Goal: Transaction & Acquisition: Purchase product/service

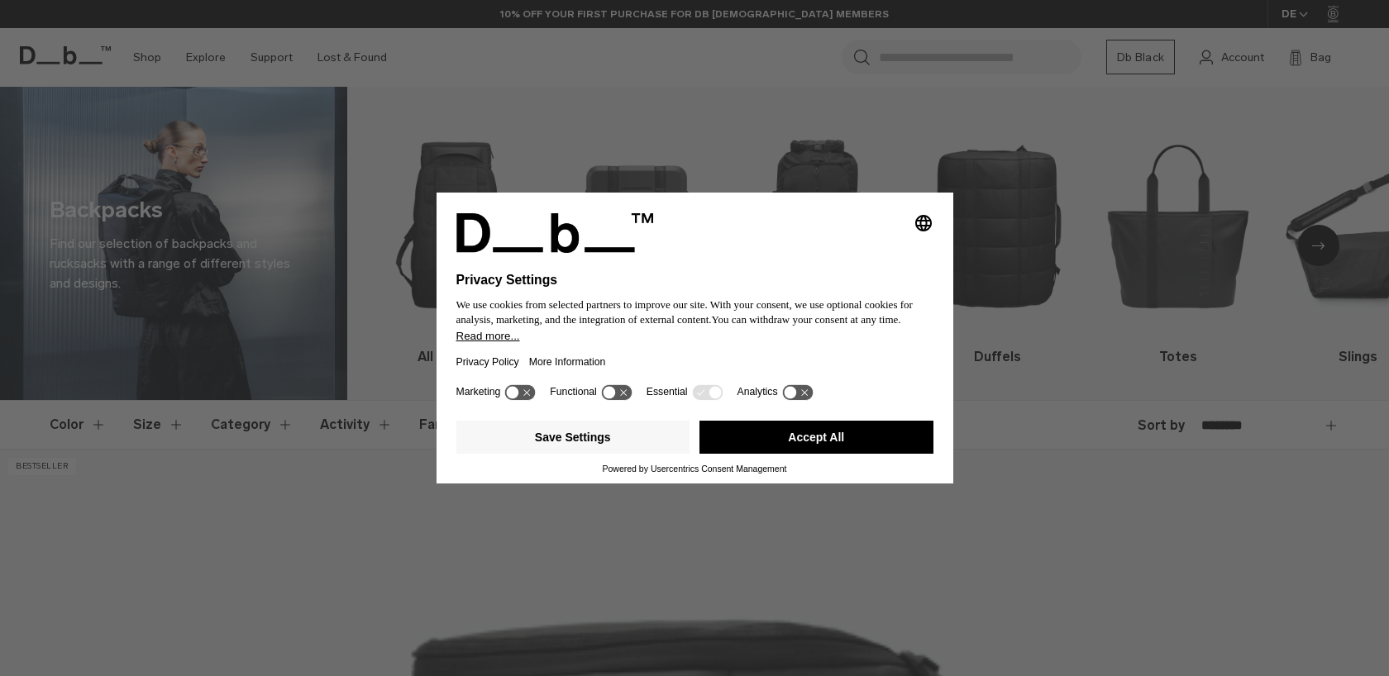
click at [808, 445] on button "Accept All" at bounding box center [816, 437] width 234 height 33
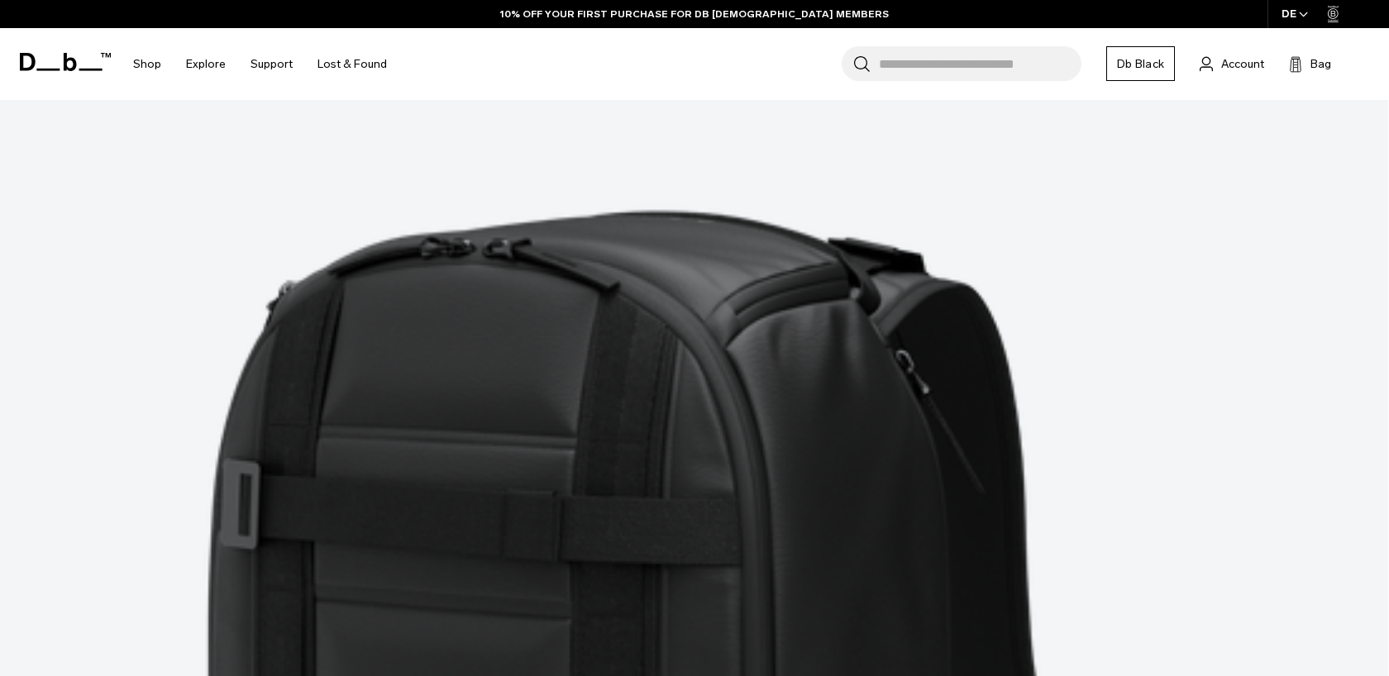
scroll to position [5470, 0]
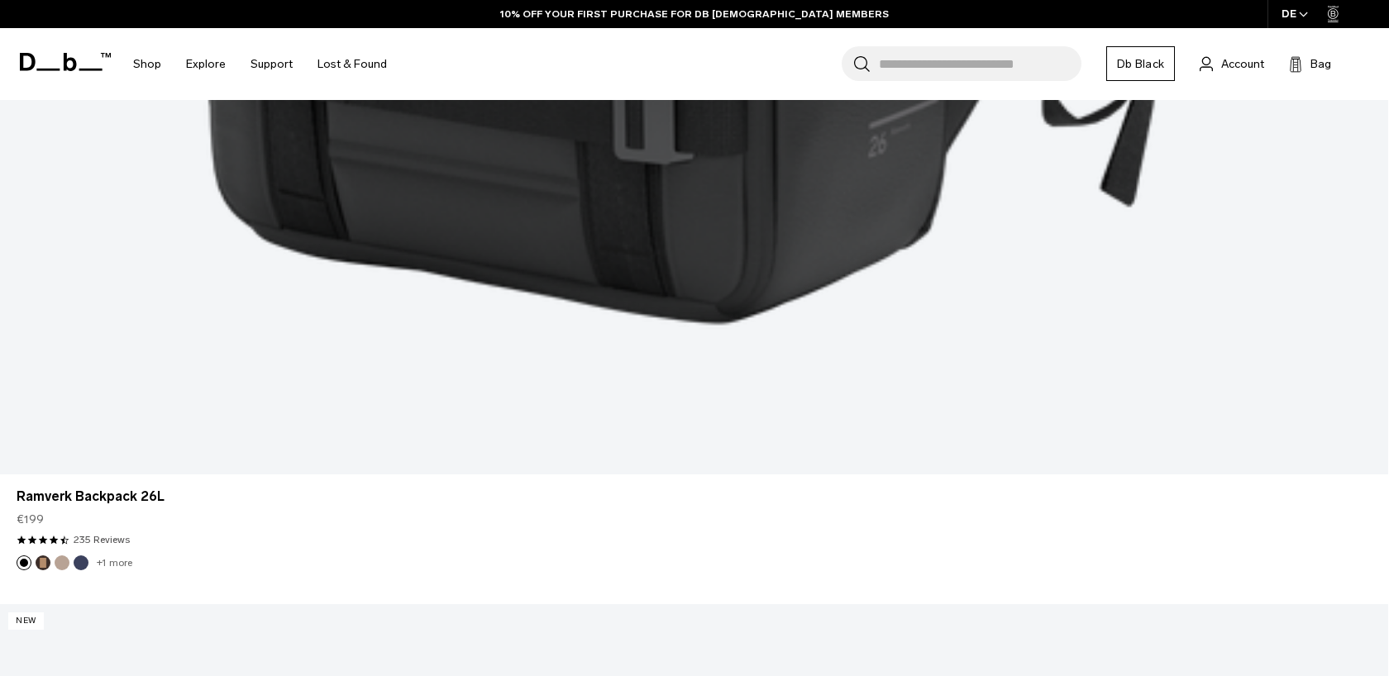
scroll to position [6539, 0]
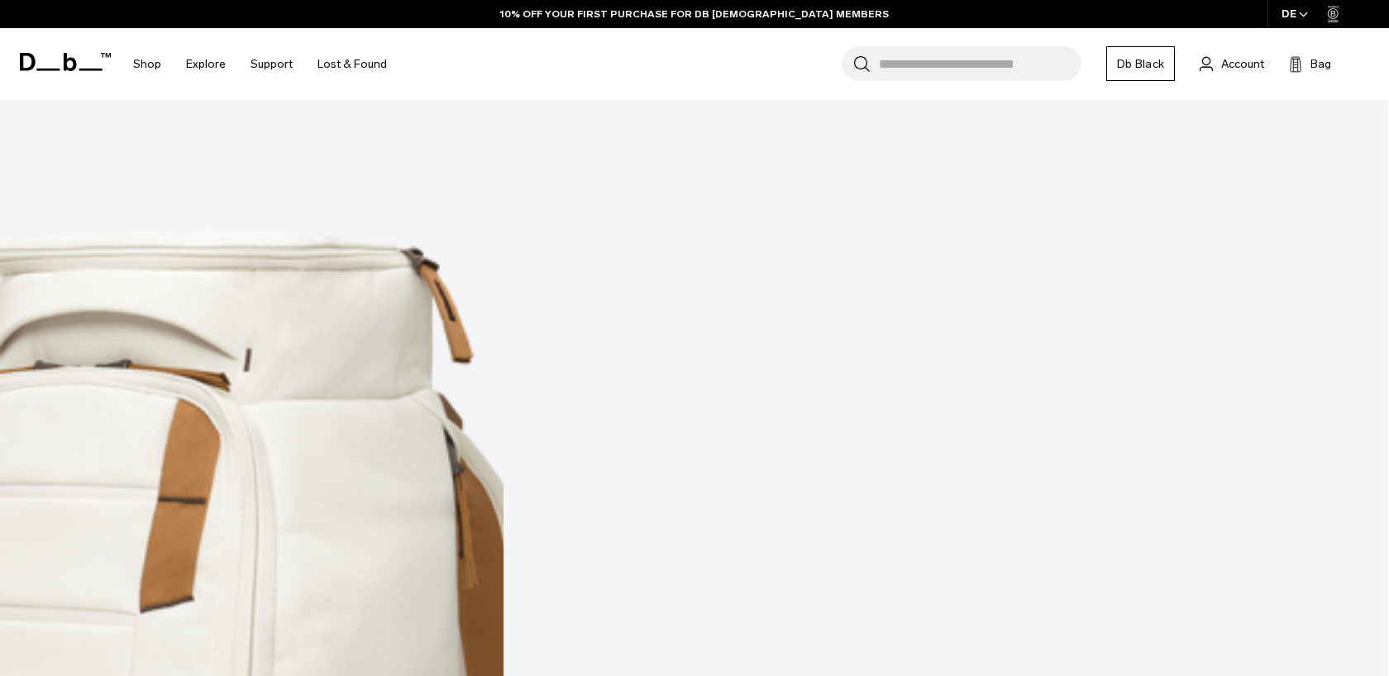
scroll to position [10338, 0]
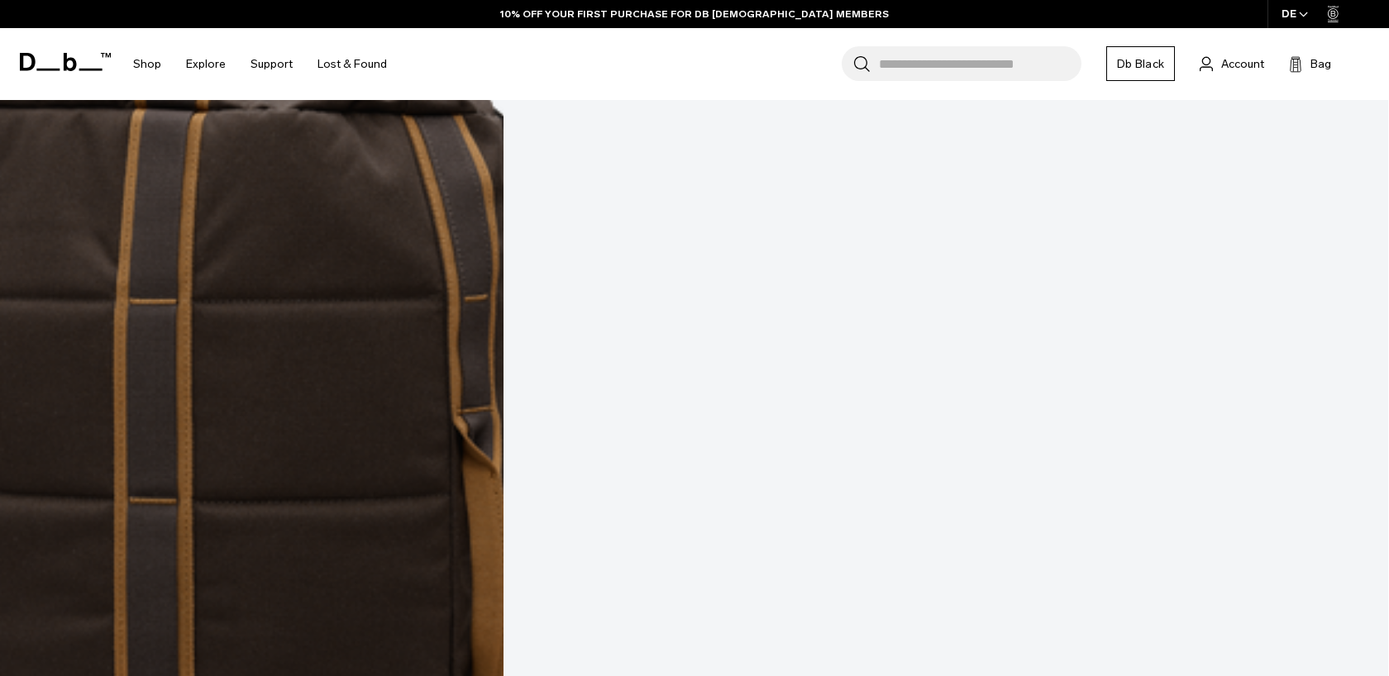
scroll to position [15718, 0]
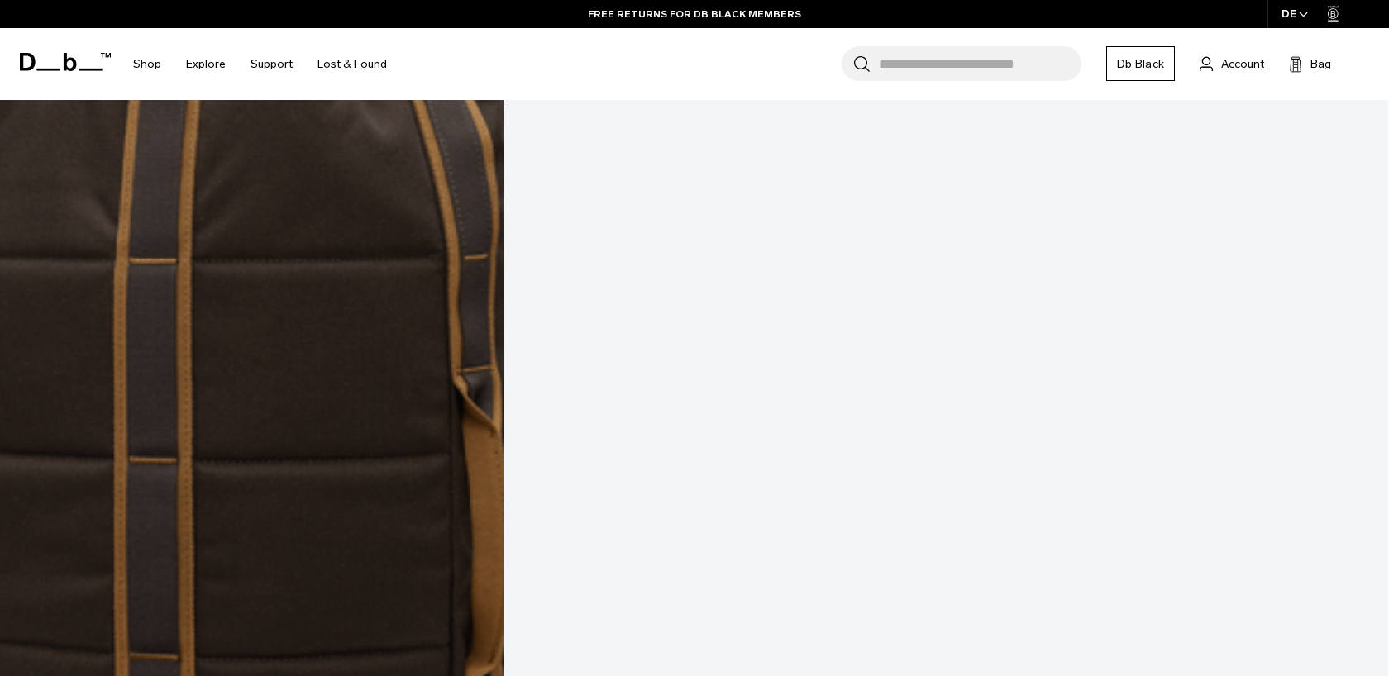
scroll to position [15734, 0]
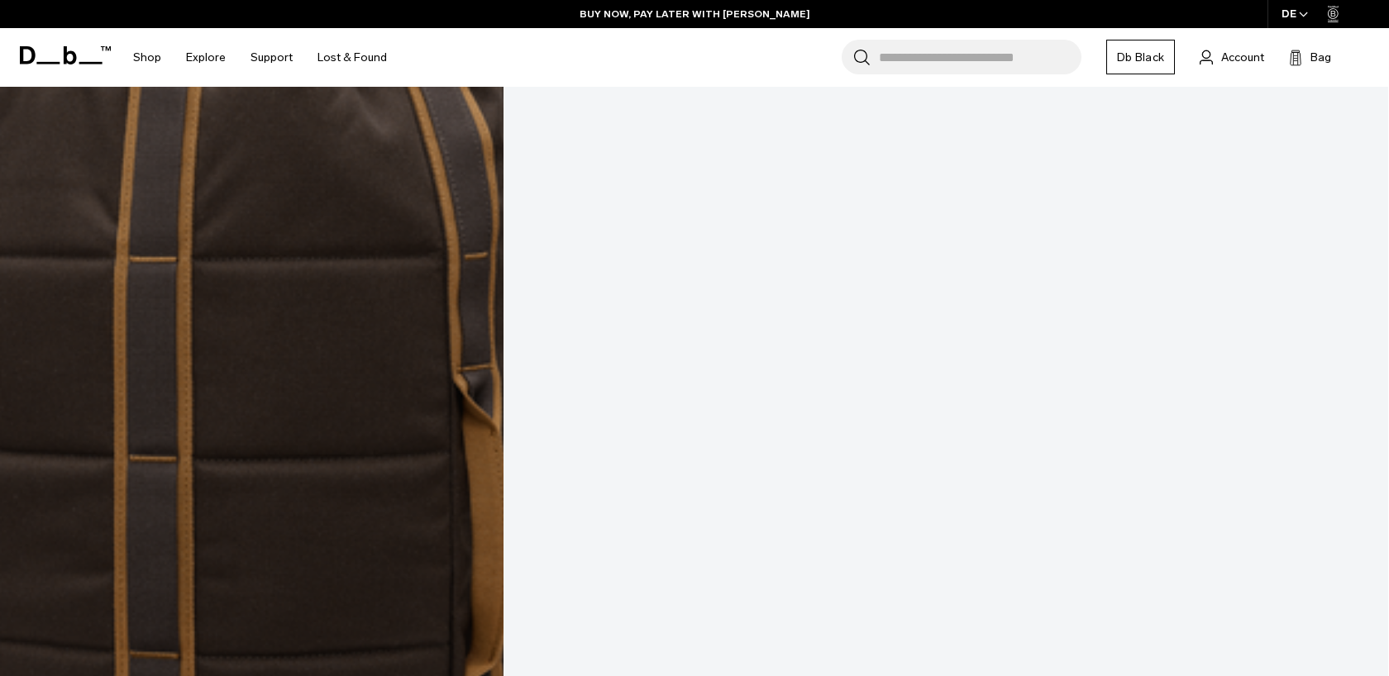
scroll to position [15752, 0]
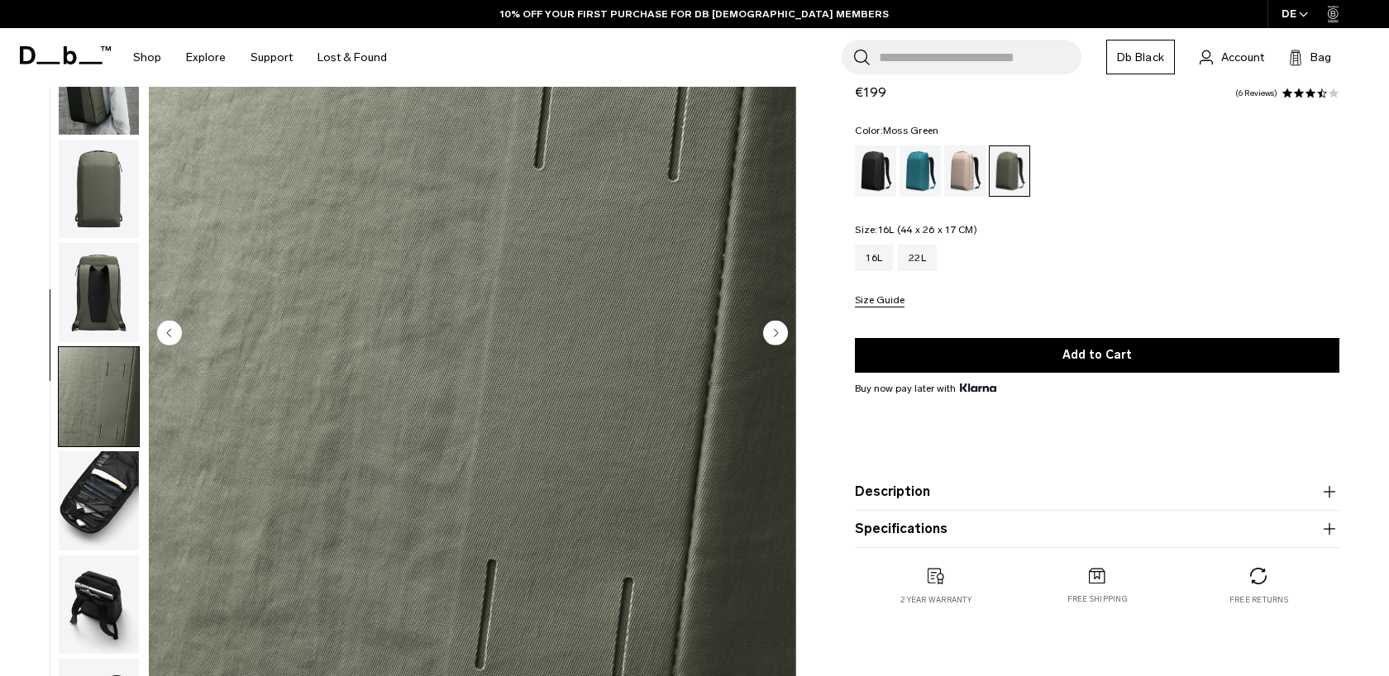
scroll to position [124, 0]
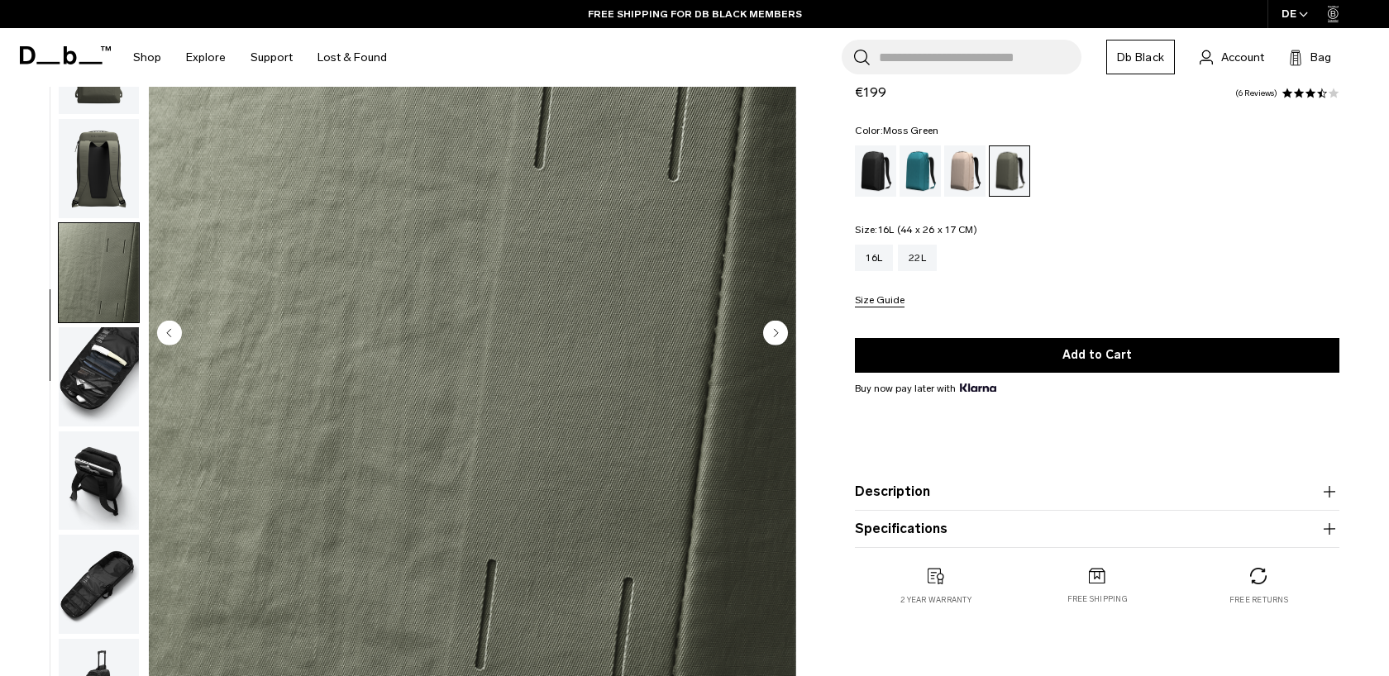
click at [880, 260] on div "16L" at bounding box center [874, 258] width 38 height 26
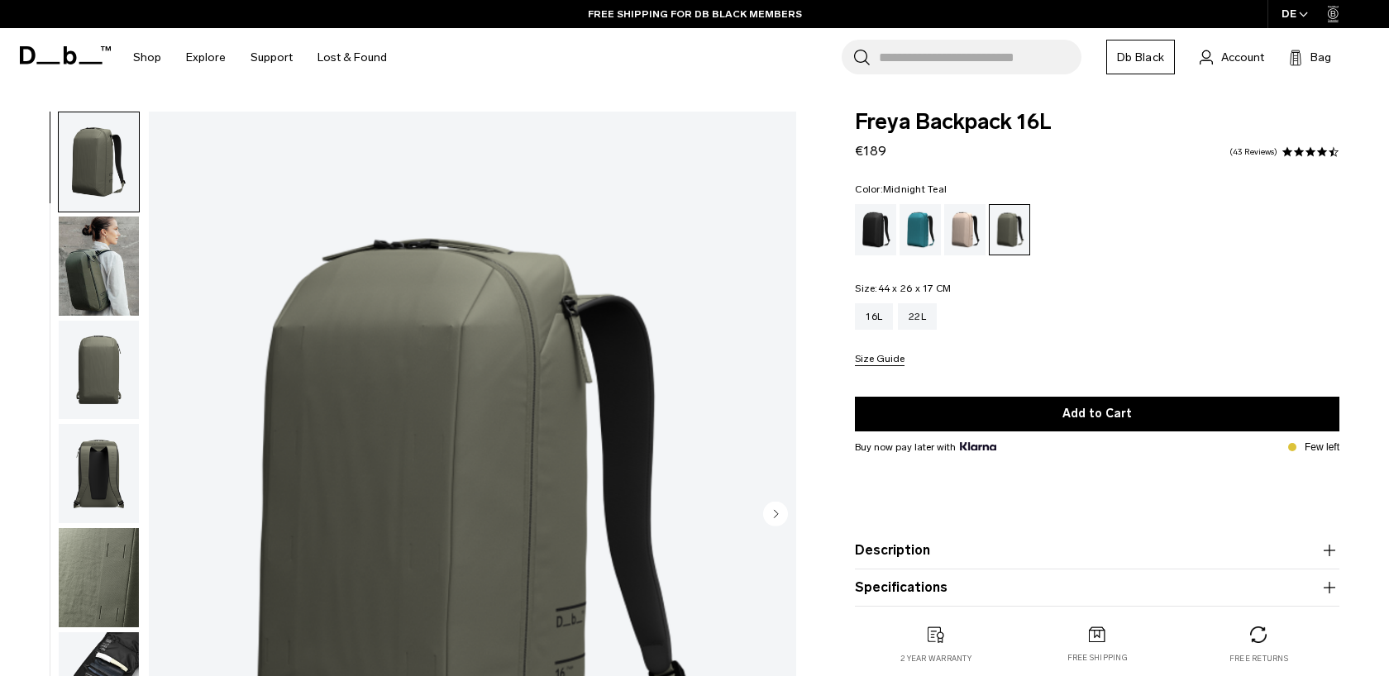
click at [920, 226] on div "Midnight Teal" at bounding box center [920, 229] width 42 height 51
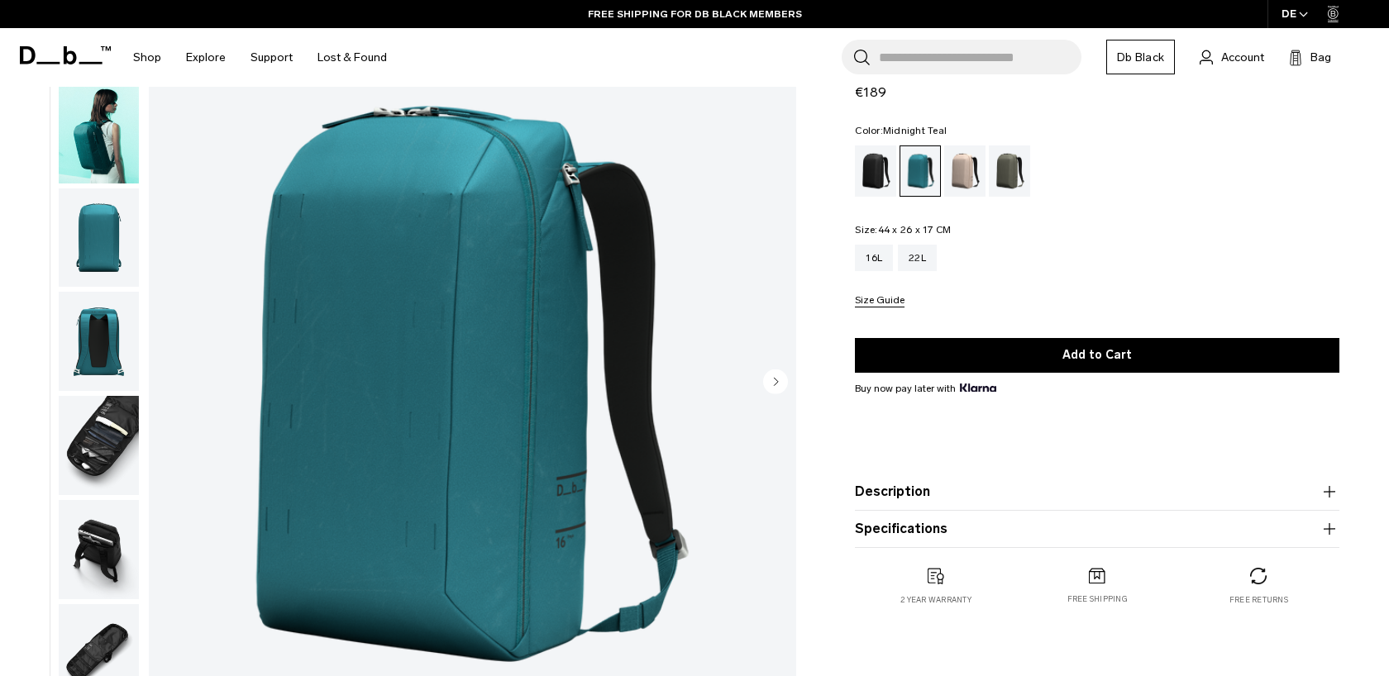
scroll to position [131, 0]
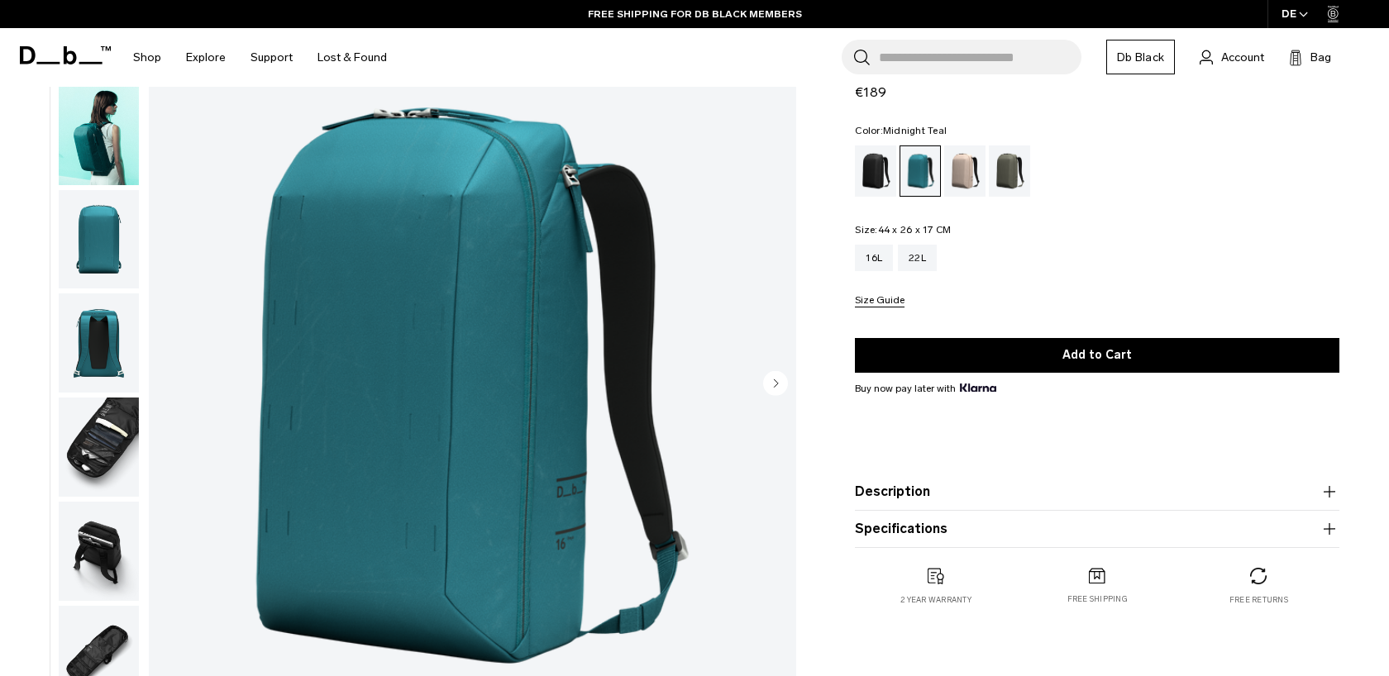
click at [101, 442] on img "button" at bounding box center [99, 447] width 80 height 99
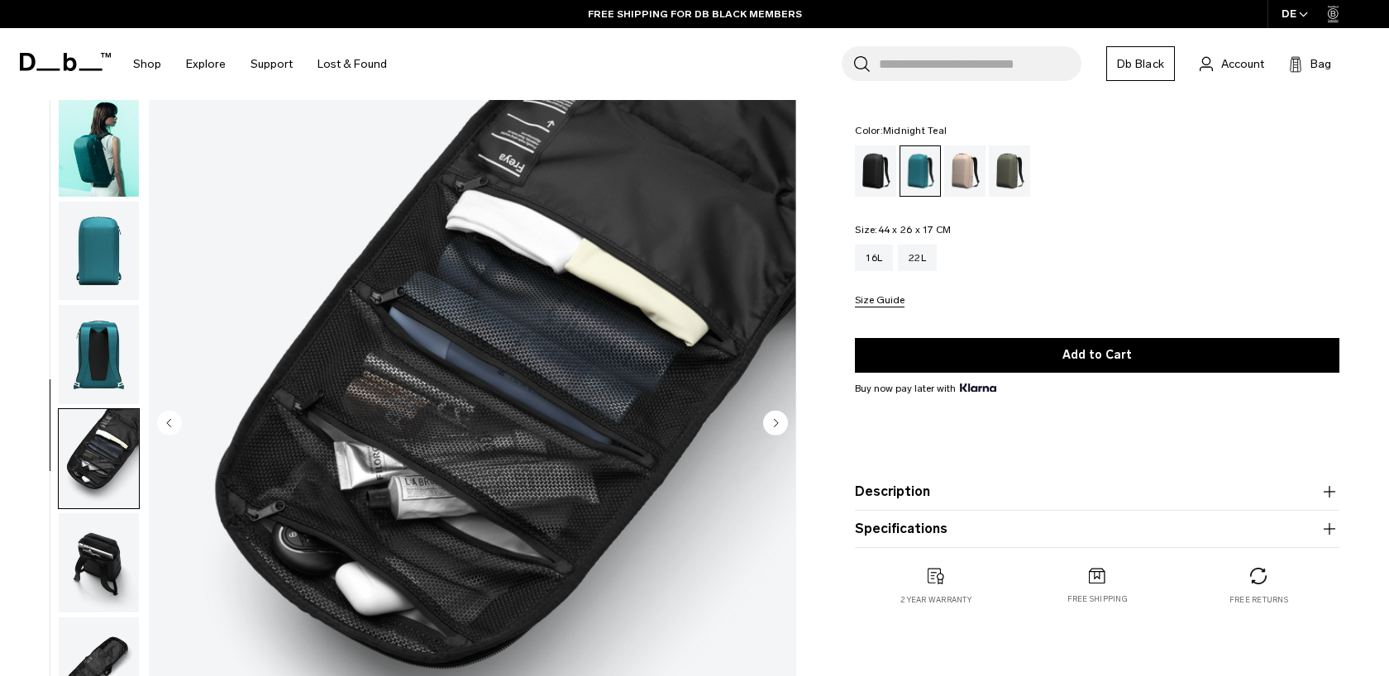
scroll to position [12, 0]
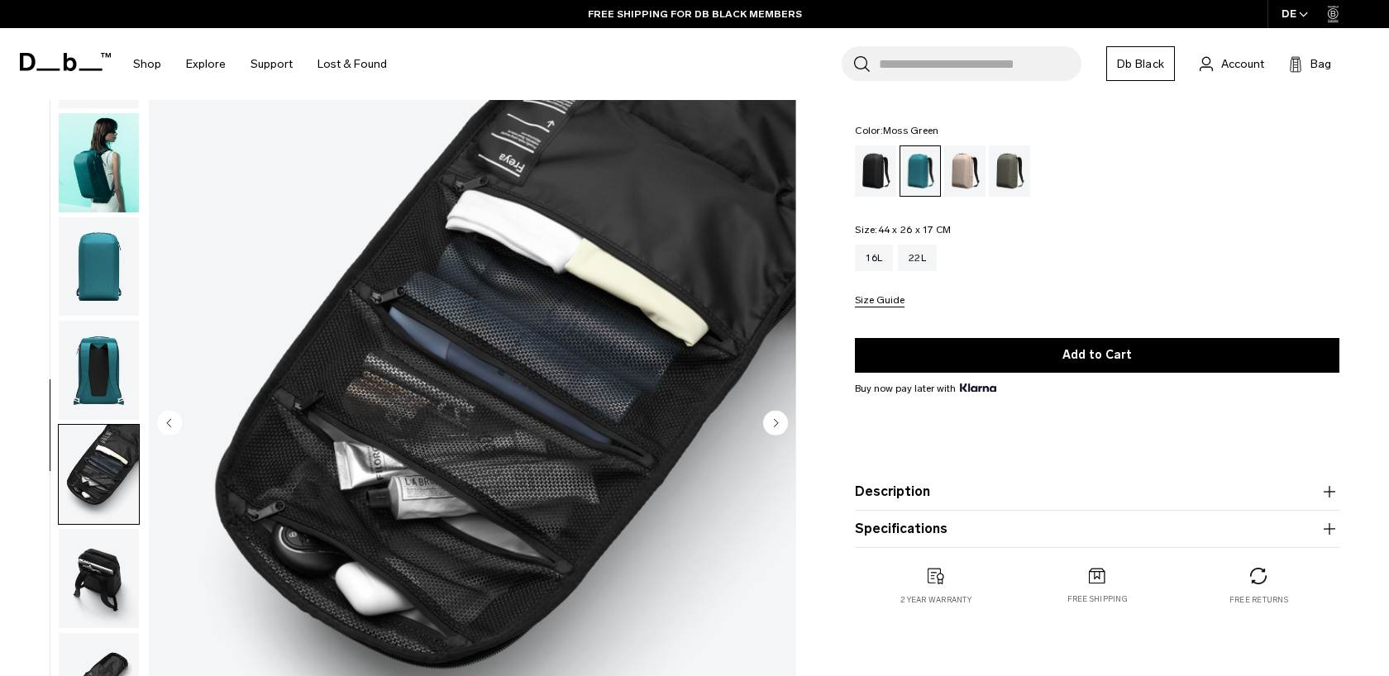
click at [1010, 172] on div "Moss Green" at bounding box center [1010, 170] width 42 height 51
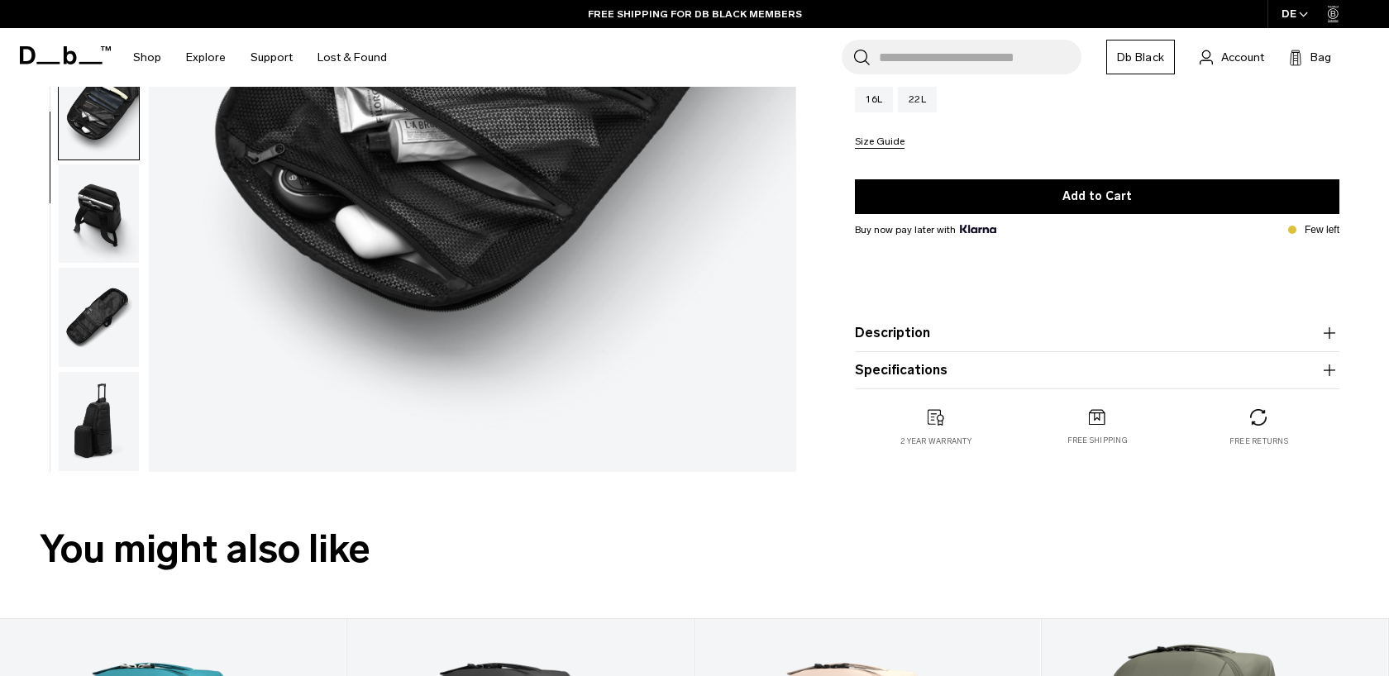
scroll to position [393, 0]
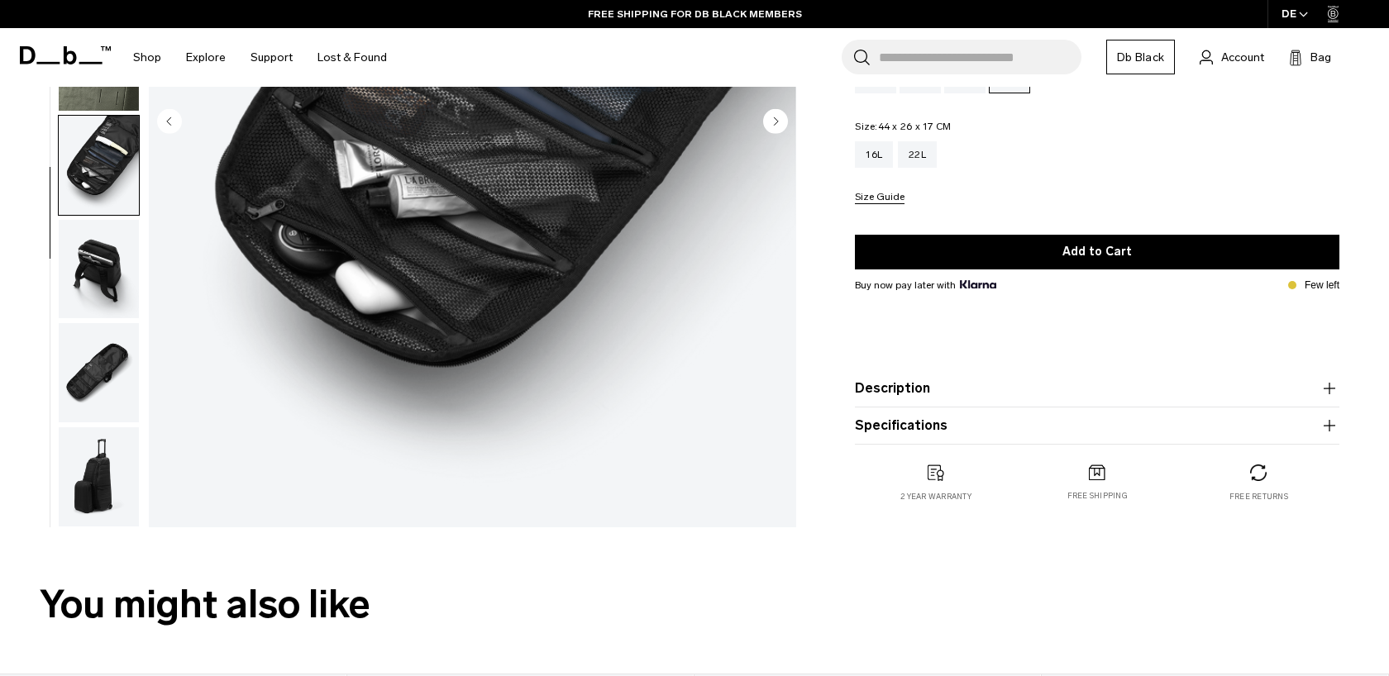
click at [94, 274] on img "button" at bounding box center [99, 269] width 80 height 99
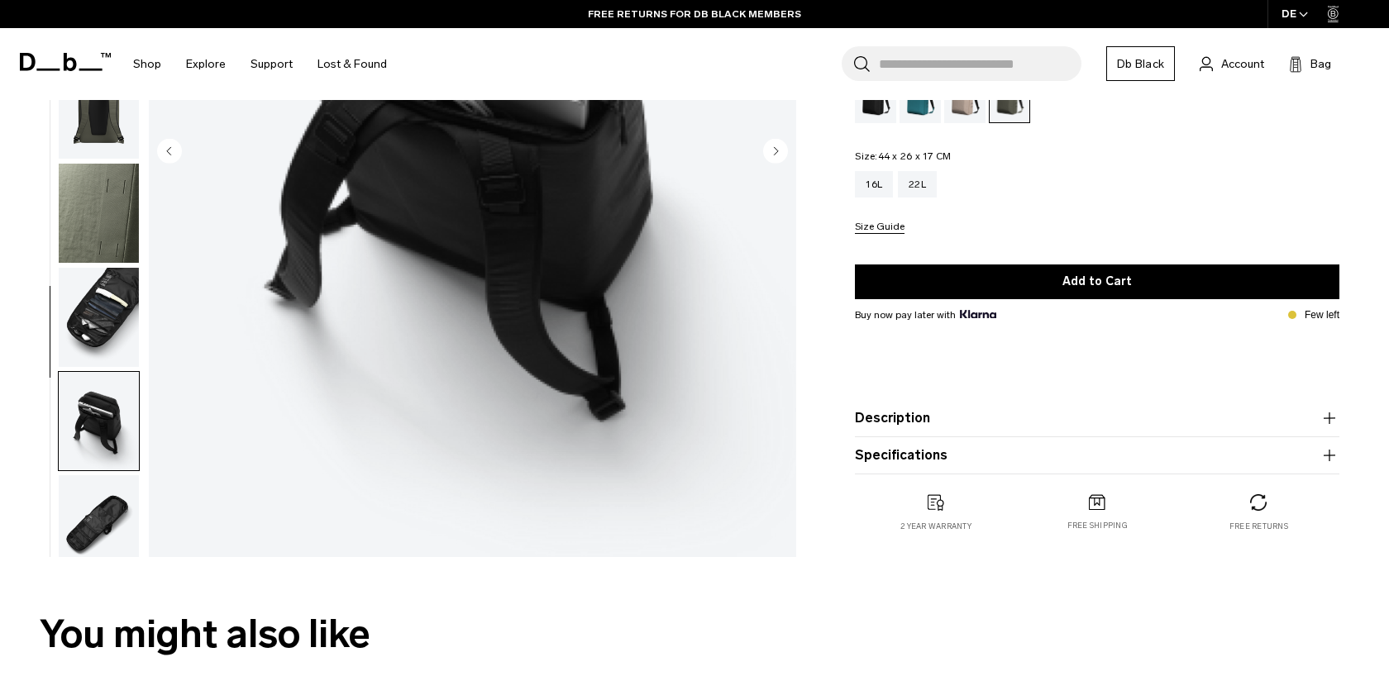
scroll to position [391, 0]
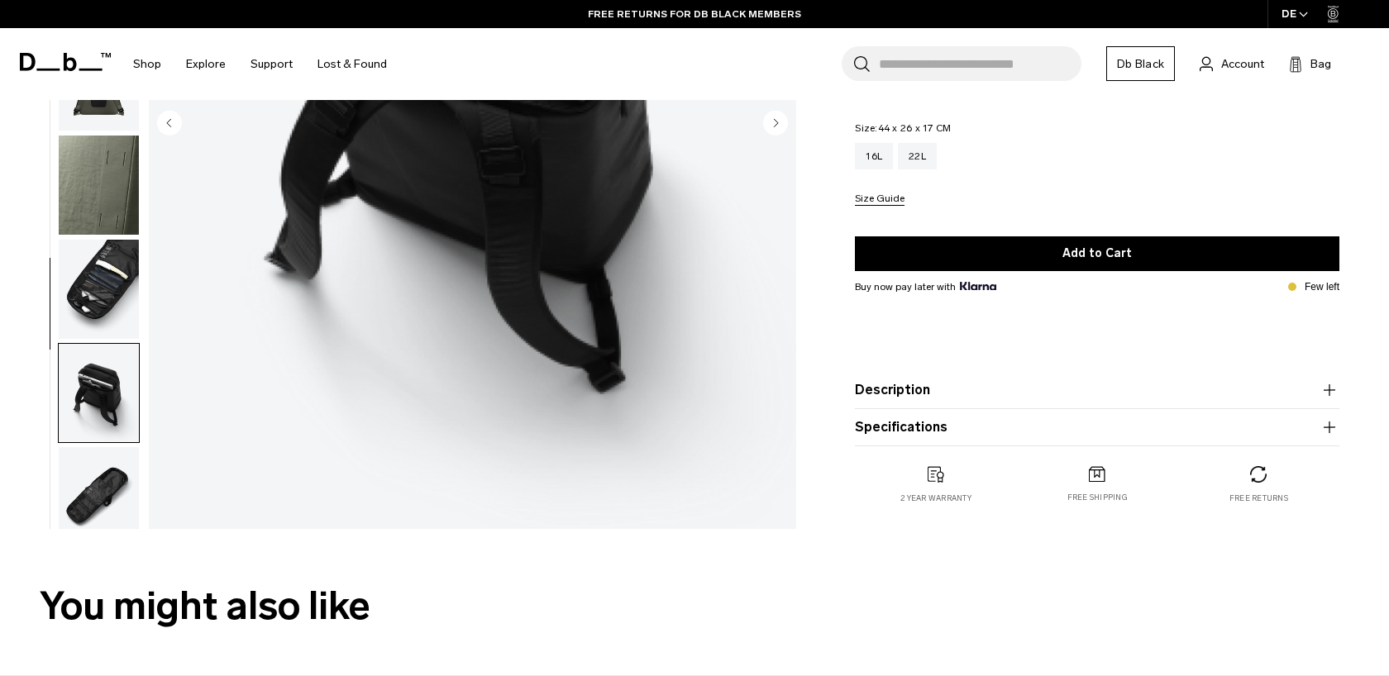
click at [107, 386] on img "button" at bounding box center [99, 393] width 80 height 99
click at [107, 489] on img "button" at bounding box center [99, 496] width 80 height 99
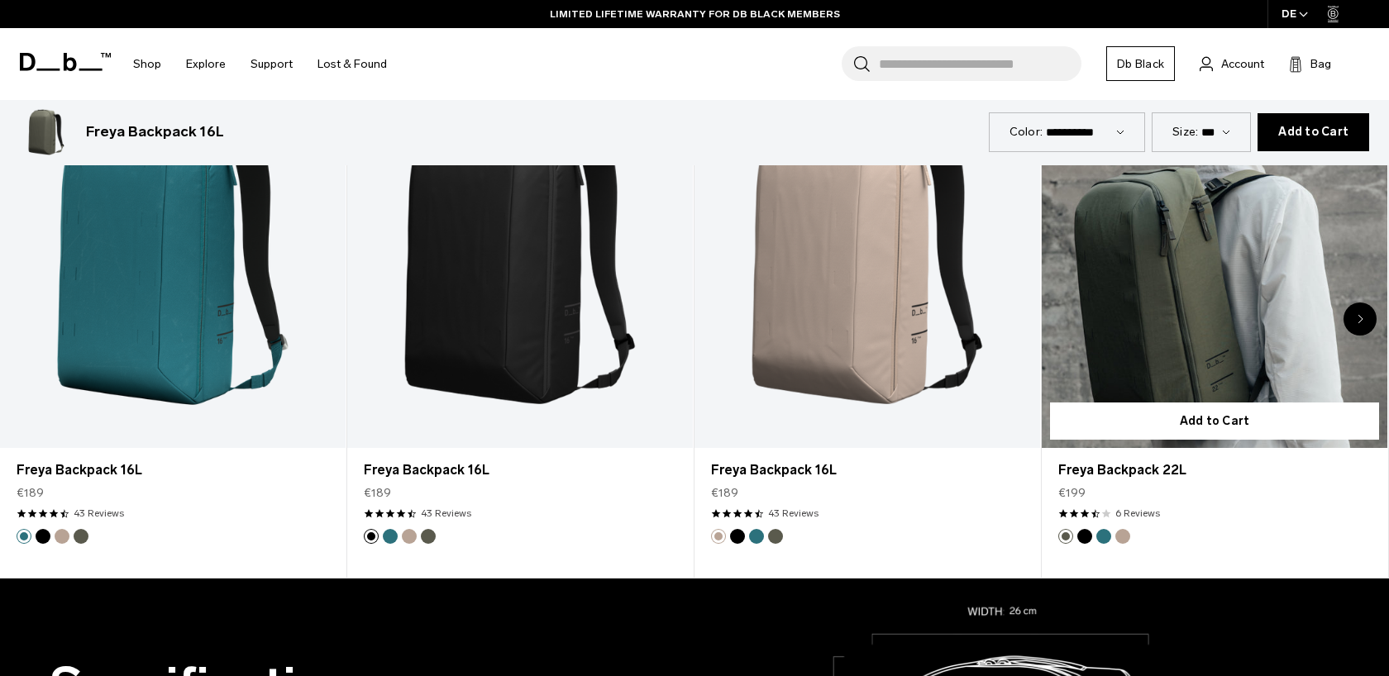
scroll to position [999, 0]
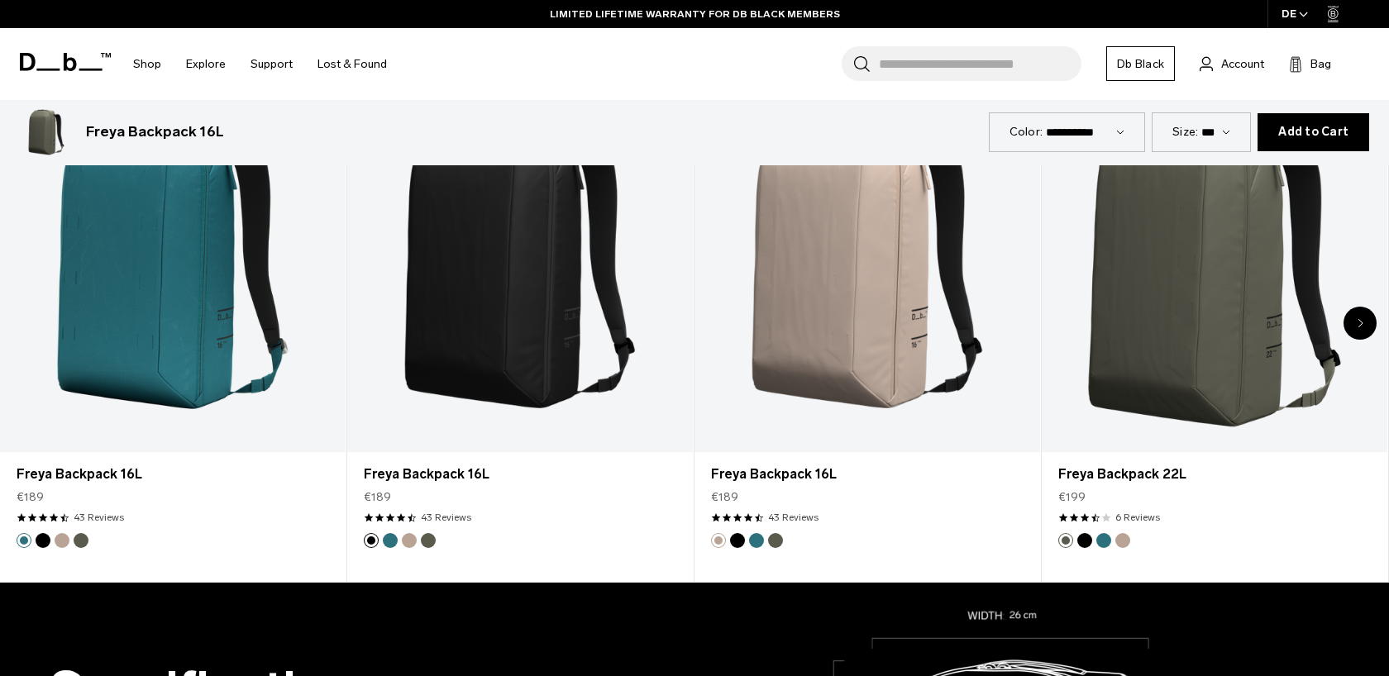
click at [1360, 325] on icon "Next slide" at bounding box center [1360, 323] width 4 height 7
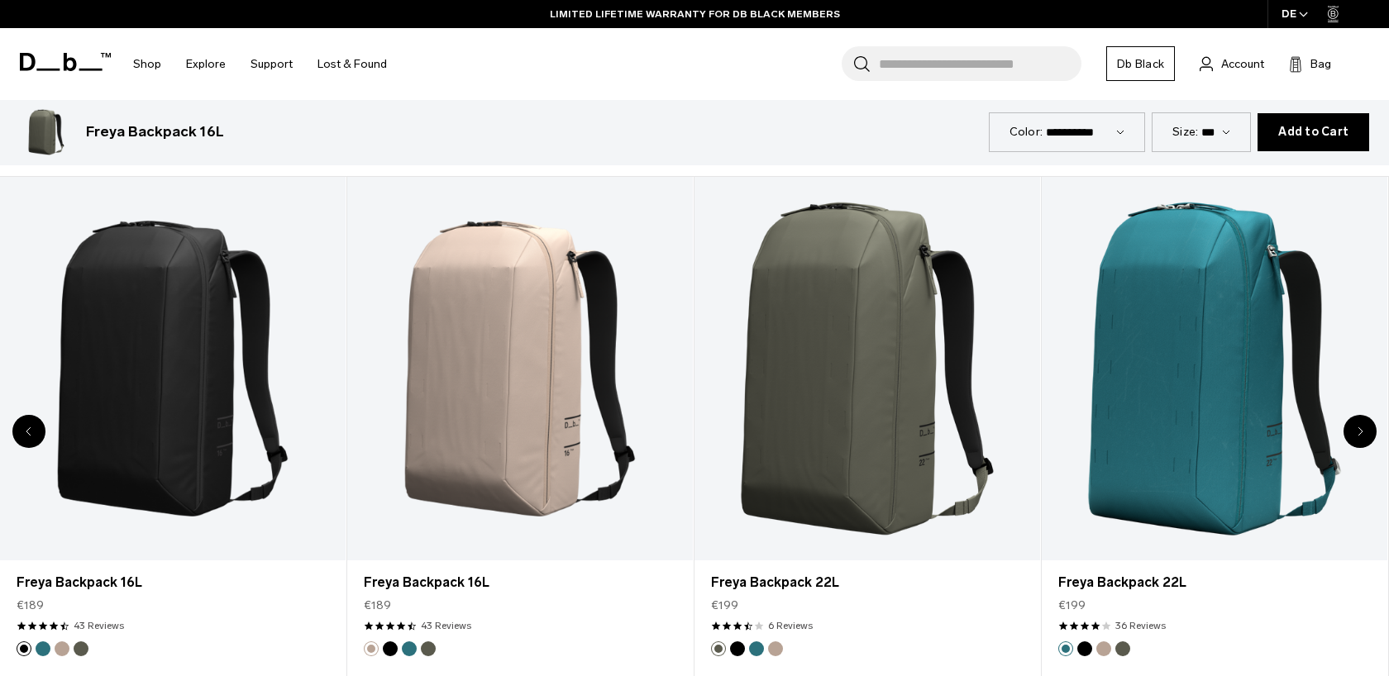
scroll to position [894, 0]
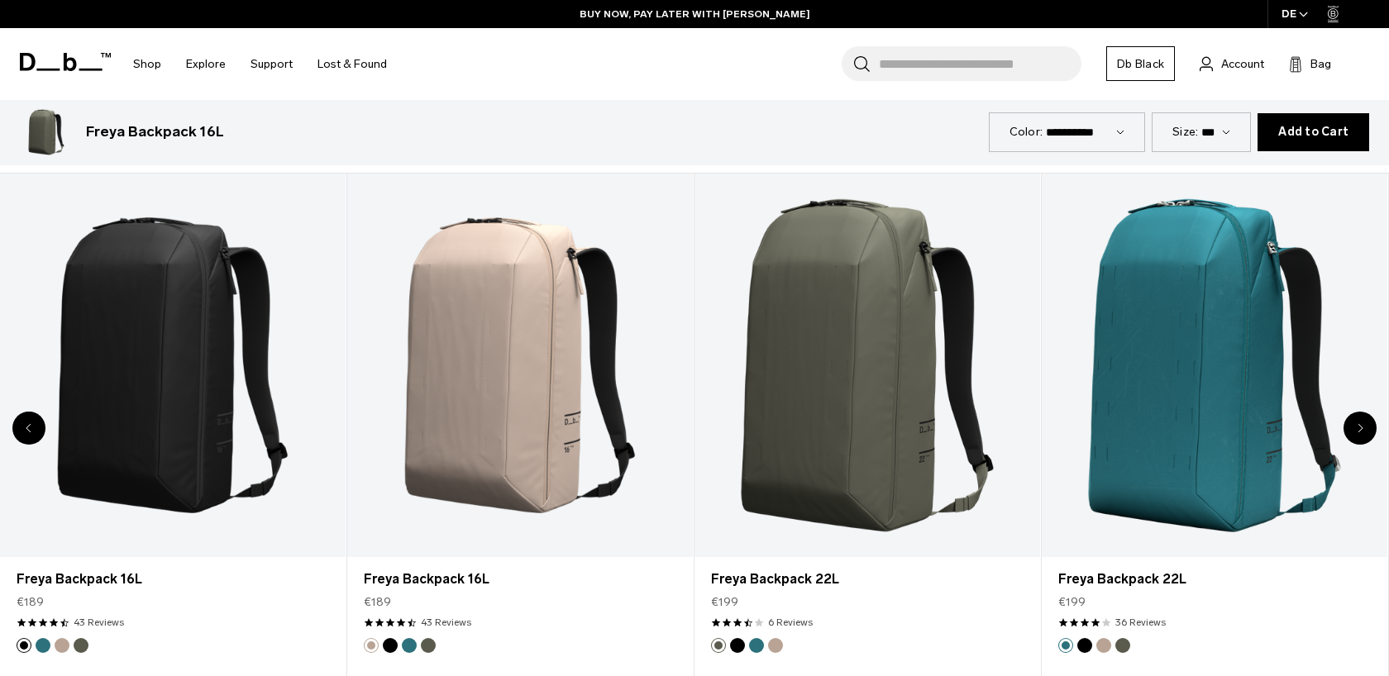
click at [31, 427] on icon "Previous slide" at bounding box center [29, 428] width 6 height 10
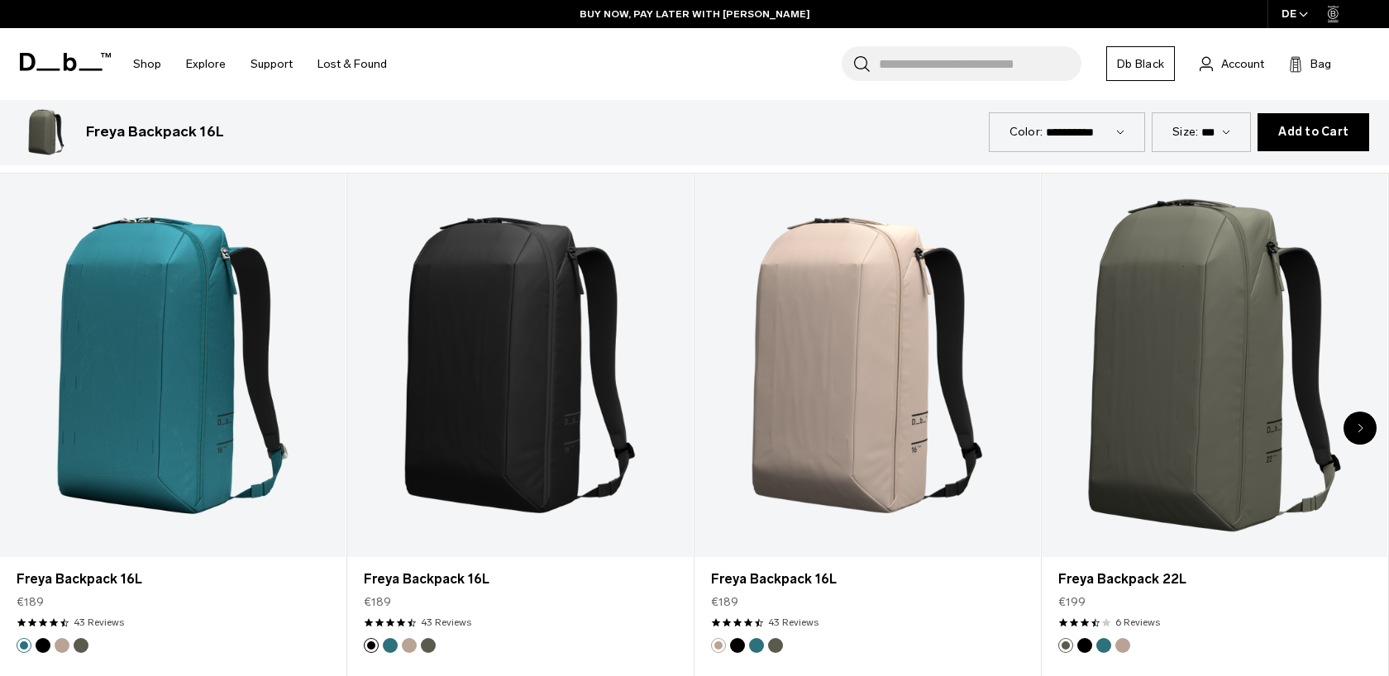
click at [1349, 427] on div "Next slide" at bounding box center [1359, 428] width 33 height 33
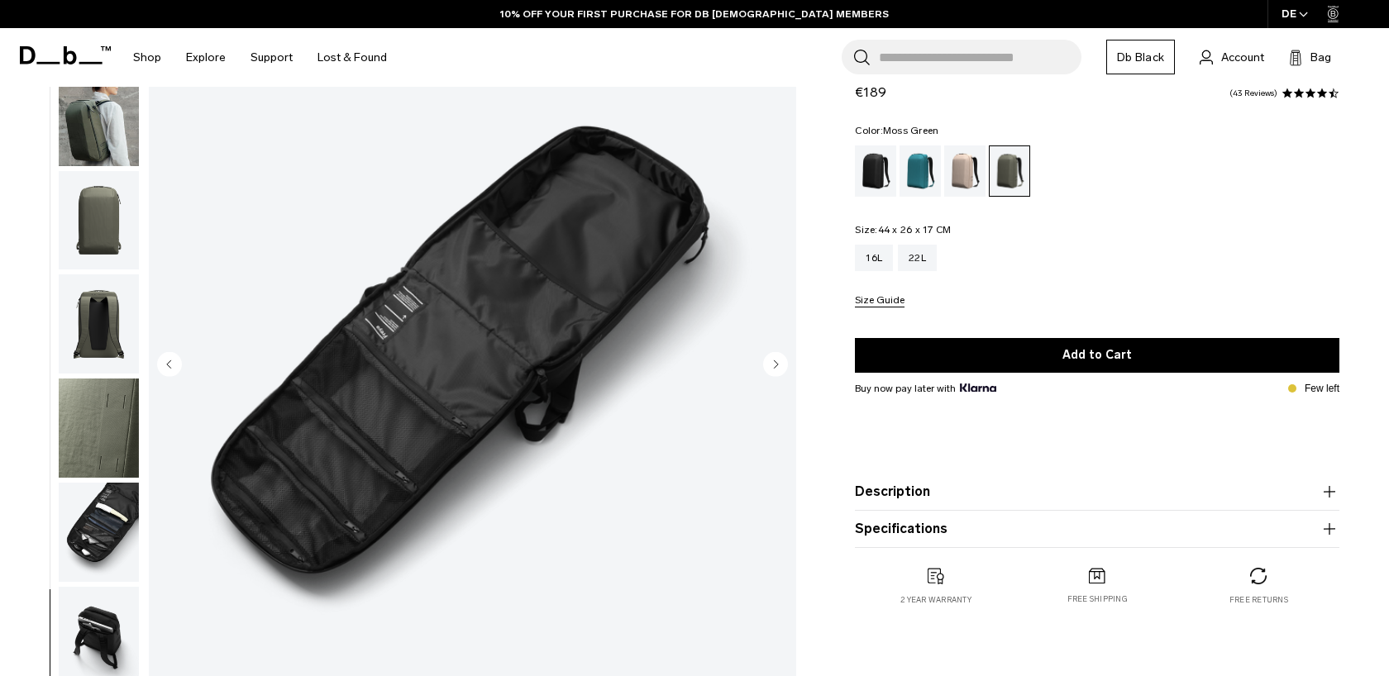
scroll to position [0, 0]
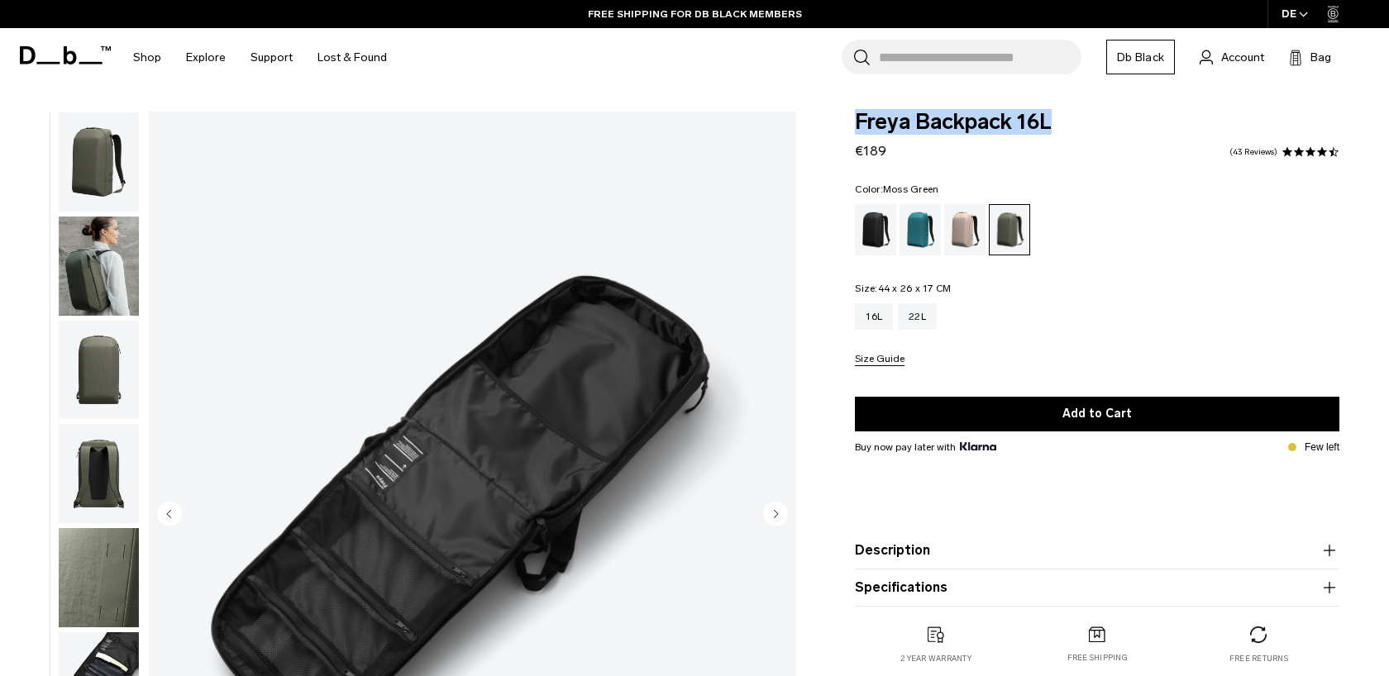
drag, startPoint x: 1052, startPoint y: 121, endPoint x: 856, endPoint y: 112, distance: 196.9
click at [856, 112] on span "Freya Backpack 16L" at bounding box center [1097, 122] width 484 height 21
copy span "Freya Backpack 16L"
